Goal: Task Accomplishment & Management: Manage account settings

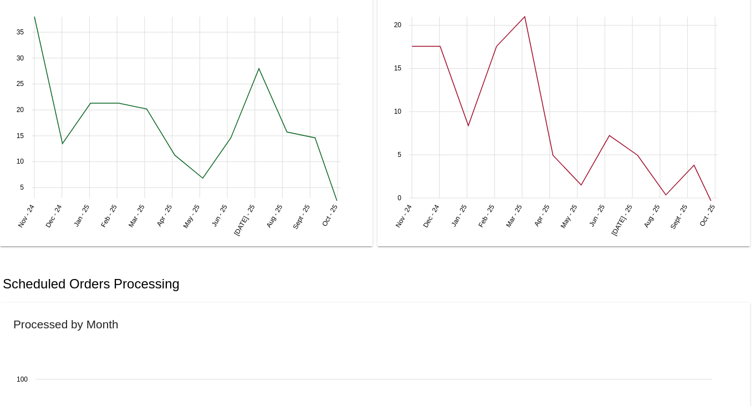
scroll to position [424, 0]
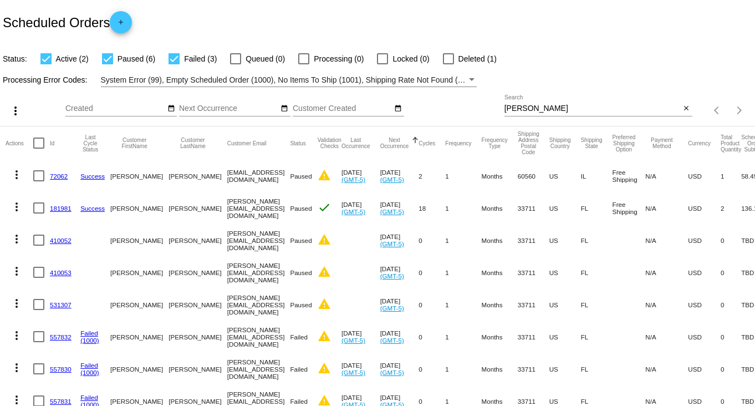
click at [639, 110] on input "[PERSON_NAME]" at bounding box center [593, 108] width 176 height 9
click at [683, 107] on mat-icon "close" at bounding box center [687, 108] width 8 height 9
click at [587, 110] on div "search" at bounding box center [599, 110] width 188 height 17
click at [674, 126] on mat-table "Actions Id Last Cycle Status Customer FirstName Customer LastName Customer Emai…" at bounding box center [377, 319] width 755 height 387
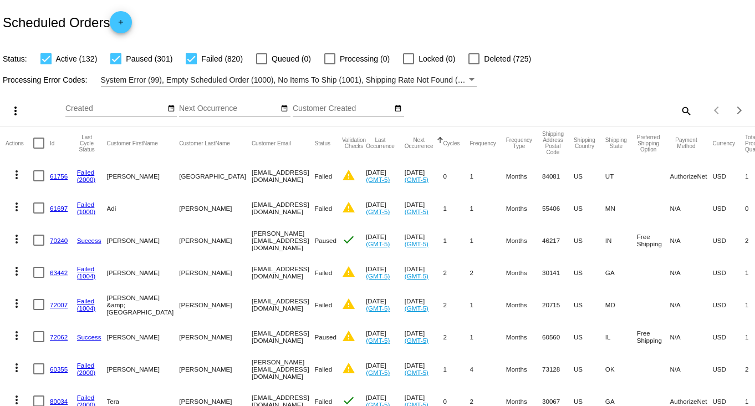
click at [679, 110] on mat-icon "search" at bounding box center [685, 110] width 13 height 17
click at [658, 107] on input "Search" at bounding box center [599, 108] width 188 height 9
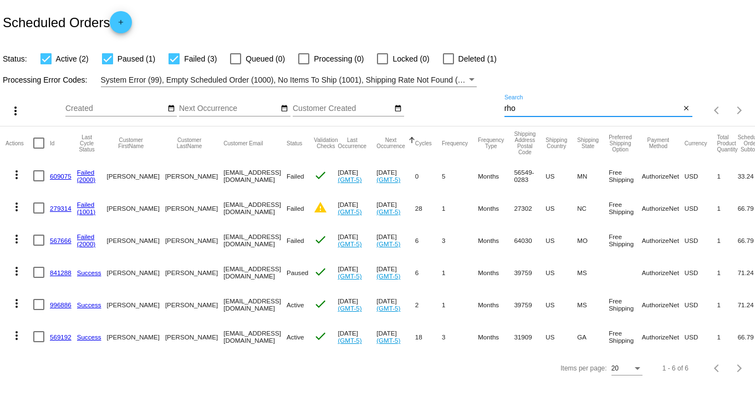
type input "[PERSON_NAME]"
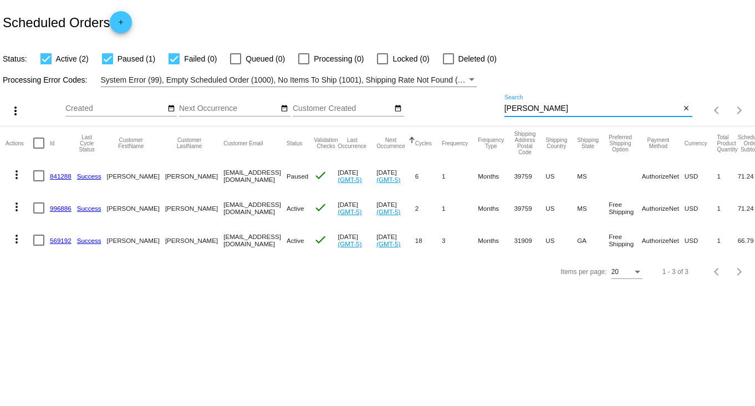
click at [66, 240] on link "569192" at bounding box center [61, 240] width 22 height 7
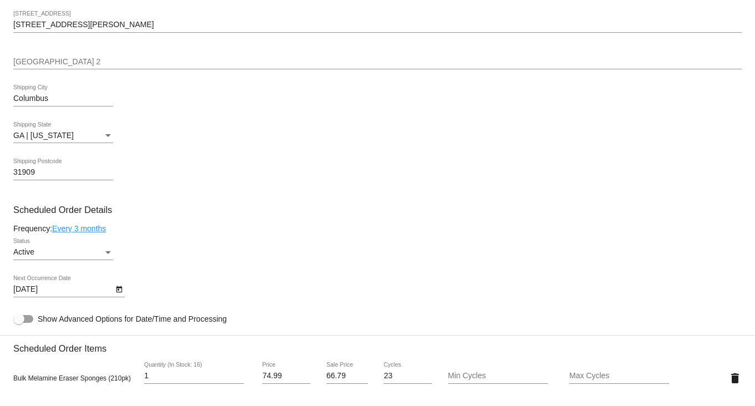
scroll to position [554, 0]
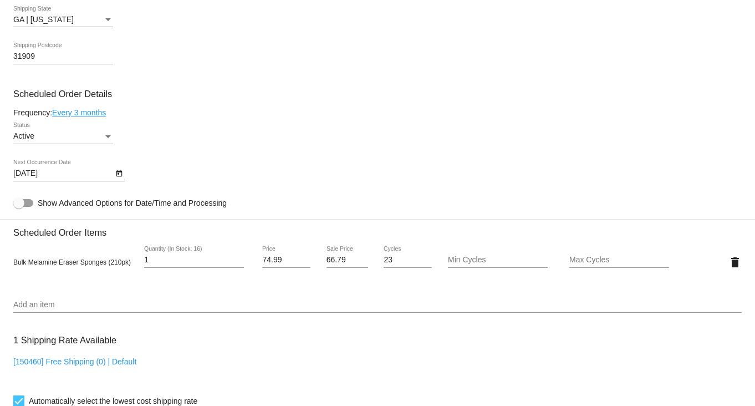
click at [119, 179] on icon "Open calendar" at bounding box center [119, 173] width 8 height 13
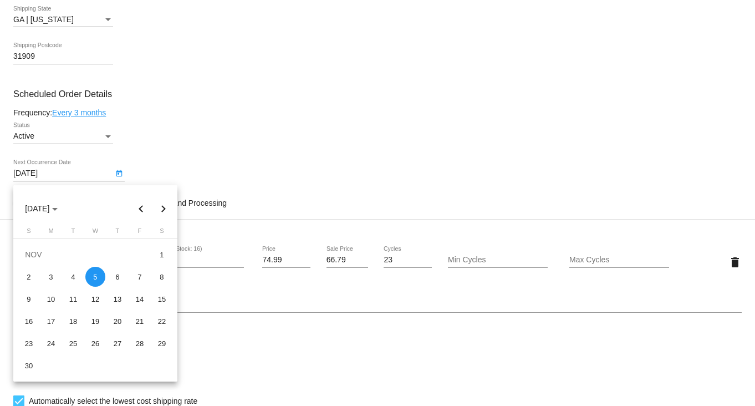
click at [237, 112] on div at bounding box center [377, 203] width 755 height 406
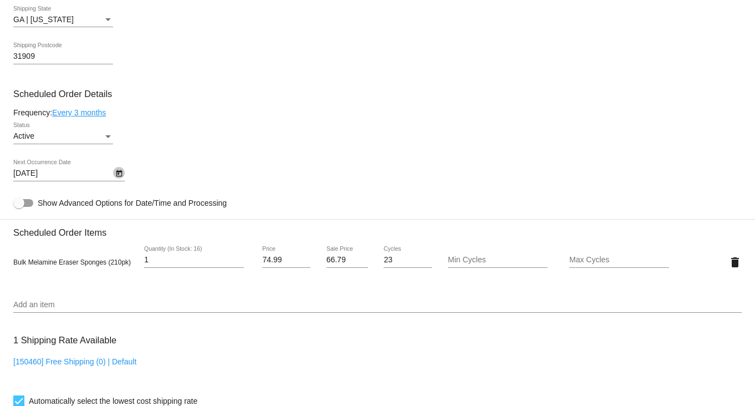
click at [122, 176] on icon "Open calendar" at bounding box center [119, 173] width 8 height 13
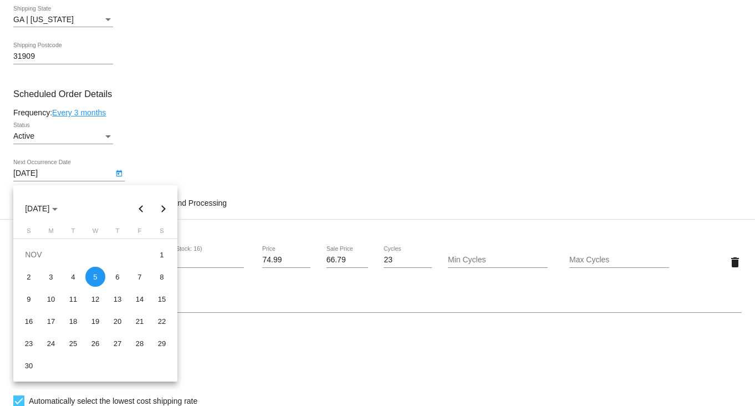
click at [135, 206] on button "Previous month" at bounding box center [141, 208] width 22 height 22
click at [48, 277] on div "6" at bounding box center [51, 277] width 20 height 20
type input "[DATE]"
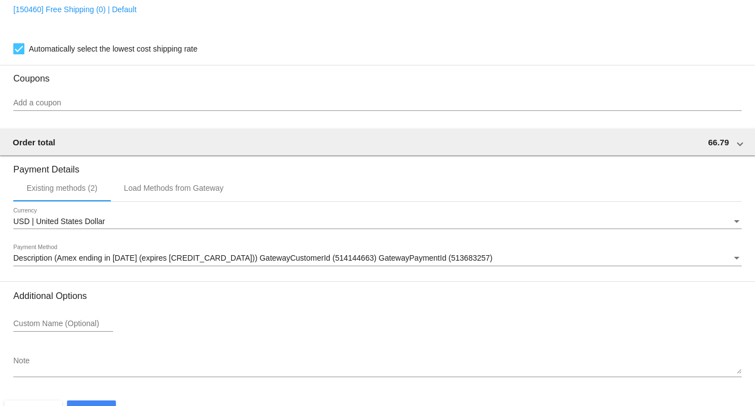
scroll to position [946, 0]
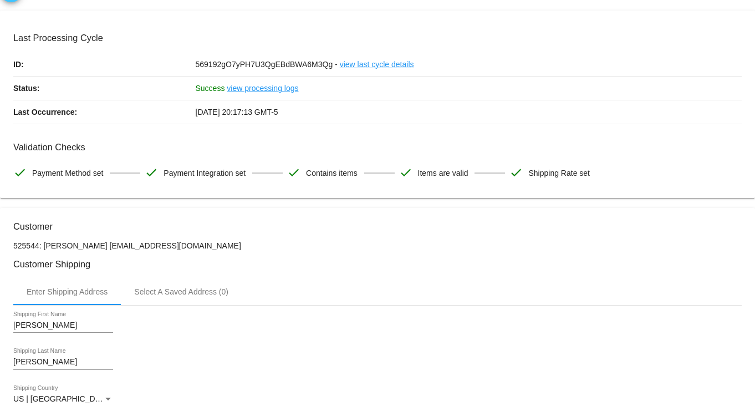
scroll to position [0, 0]
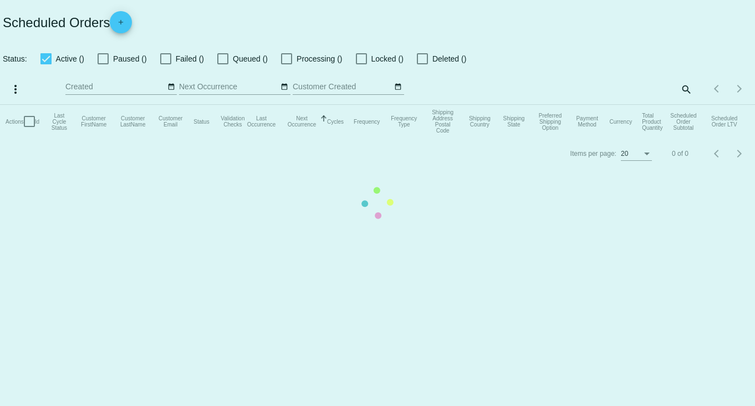
checkbox input "true"
